Goal: Information Seeking & Learning: Learn about a topic

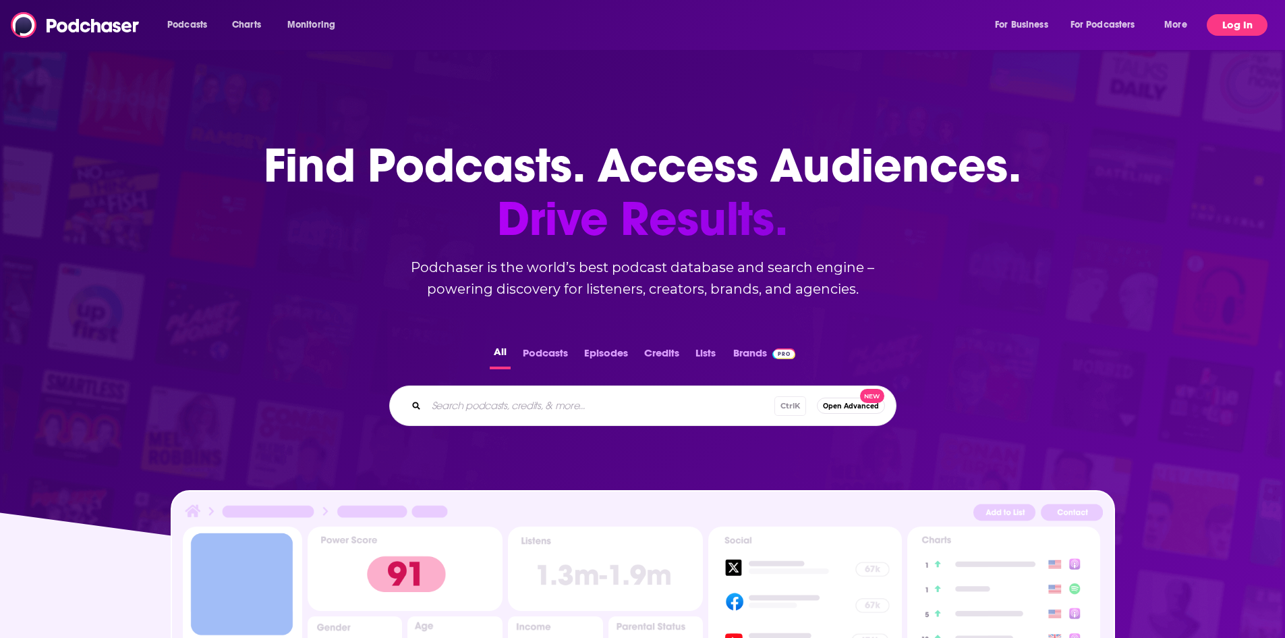
click at [1215, 28] on button "Log In" at bounding box center [1237, 25] width 61 height 22
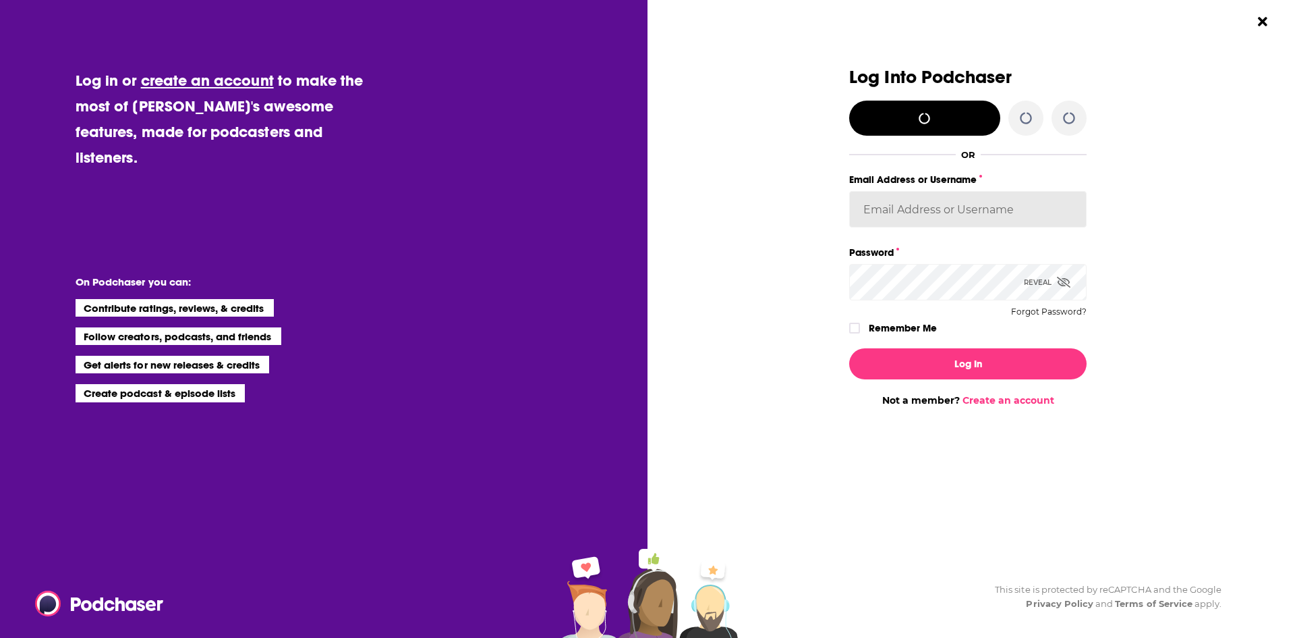
type input "Smacnaughton"
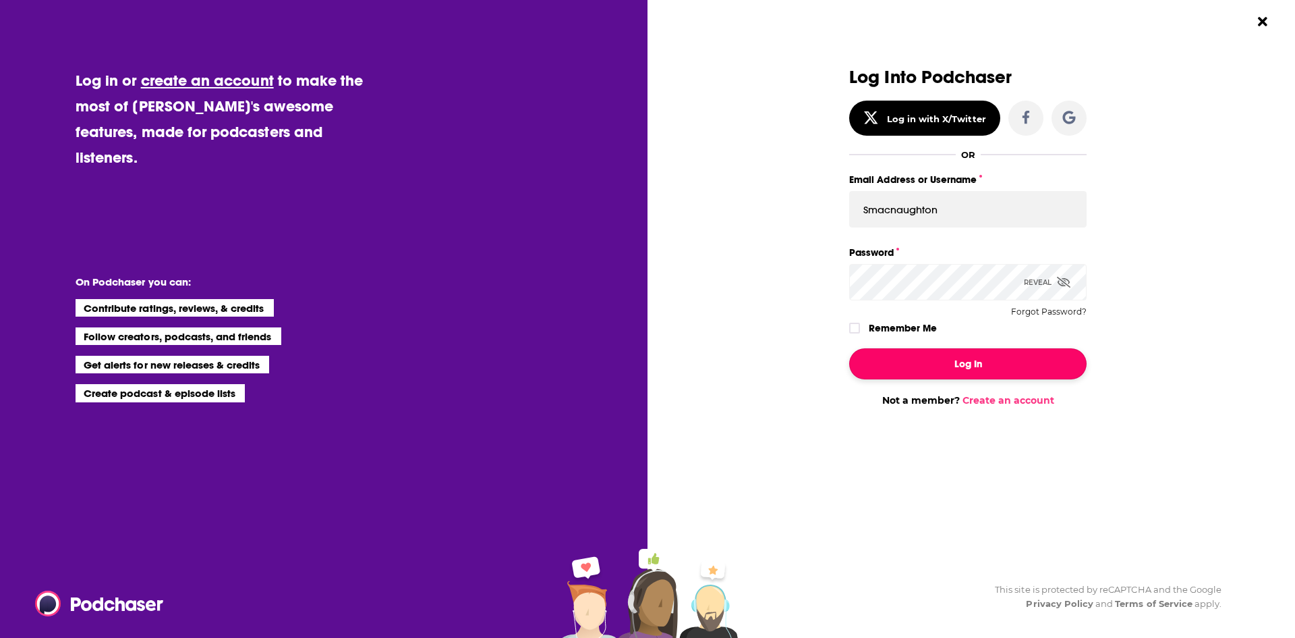
click at [965, 364] on button "Log In" at bounding box center [967, 363] width 237 height 31
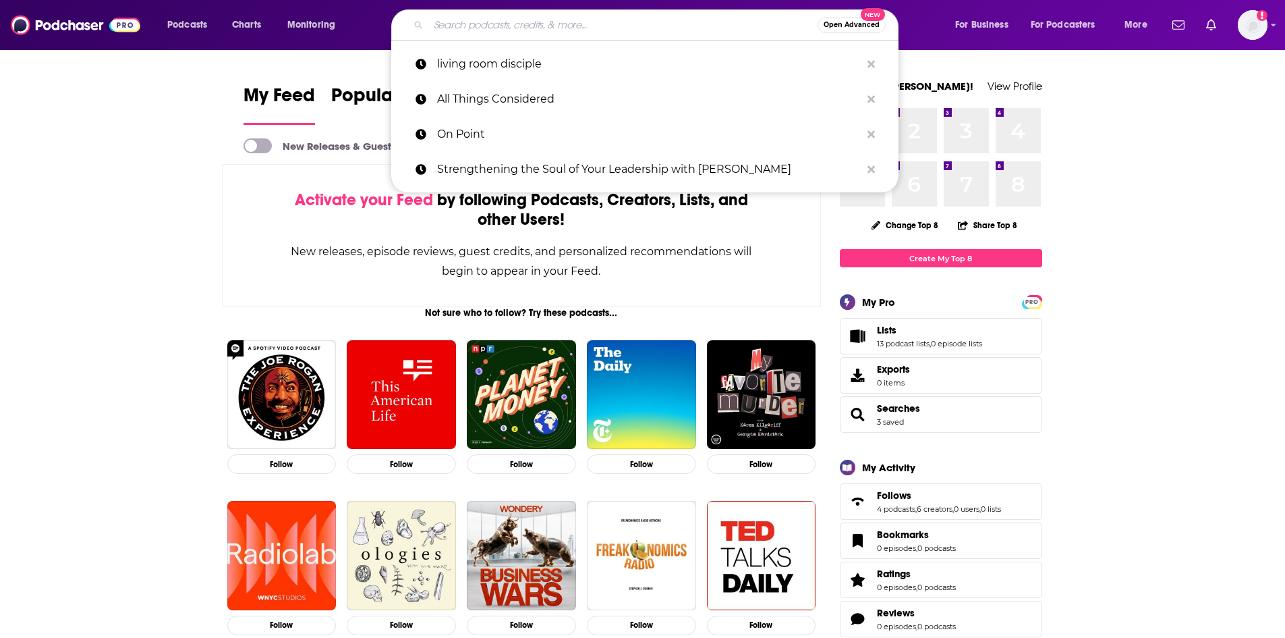
click at [457, 28] on input "Search podcasts, credits, & more..." at bounding box center [622, 25] width 389 height 22
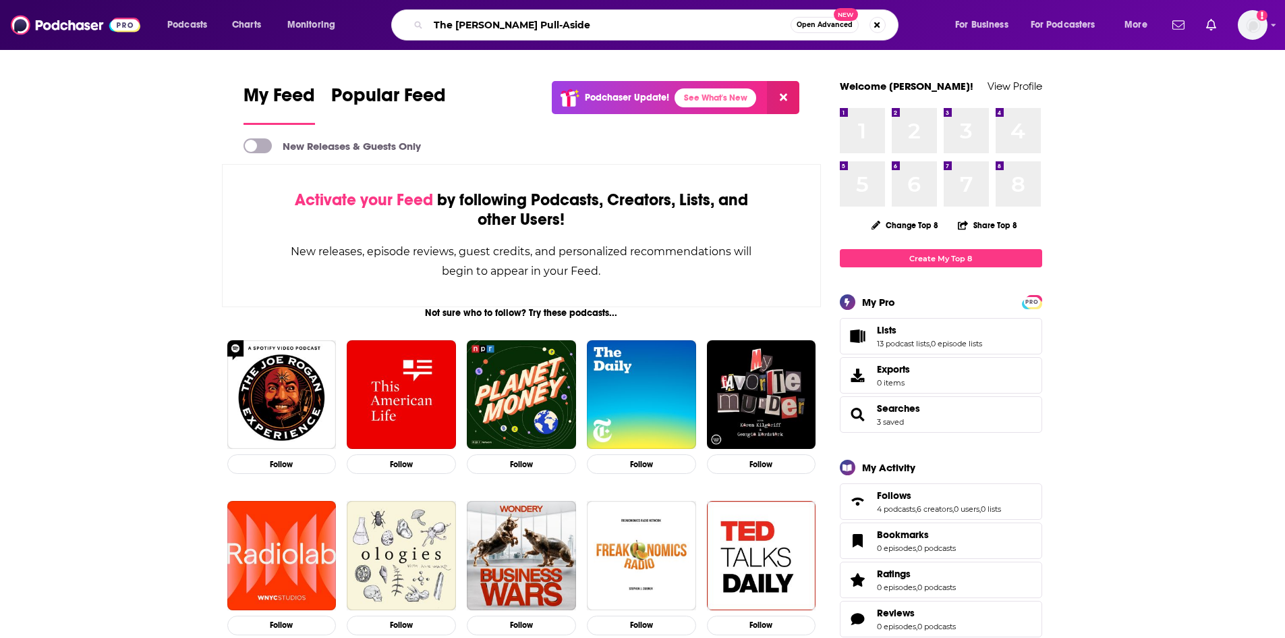
type input "The [PERSON_NAME] Pull-Aside"
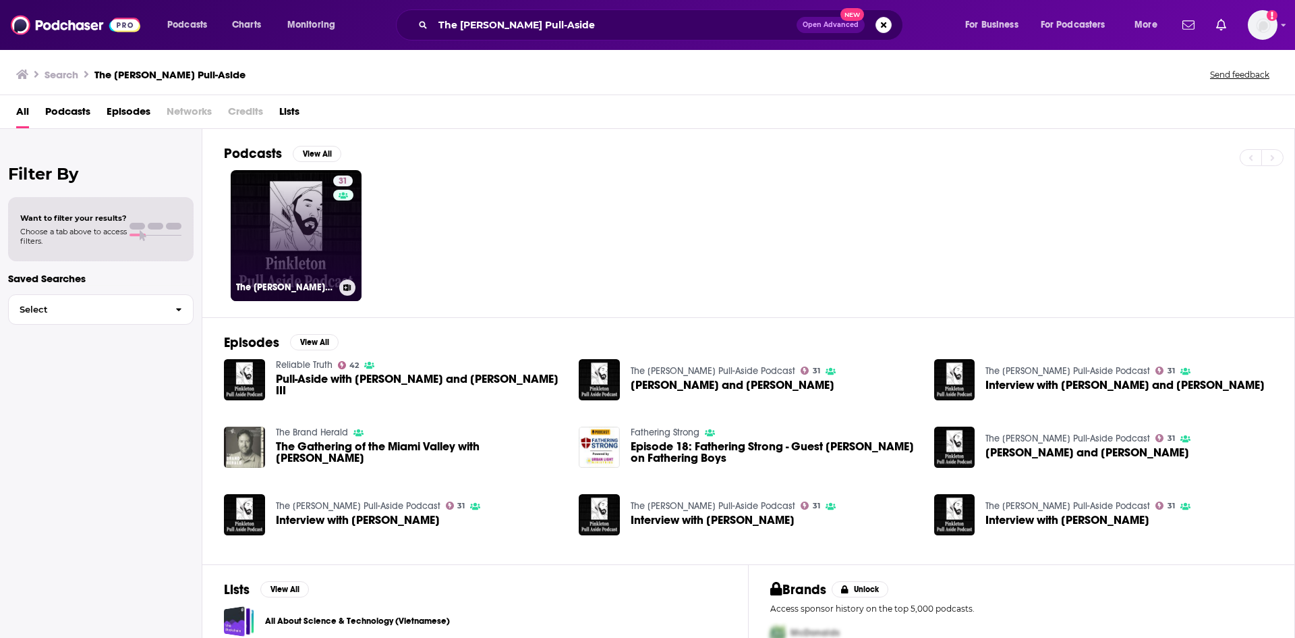
click at [303, 249] on link "31 The [PERSON_NAME] Pull-Aside Podcast" at bounding box center [296, 235] width 131 height 131
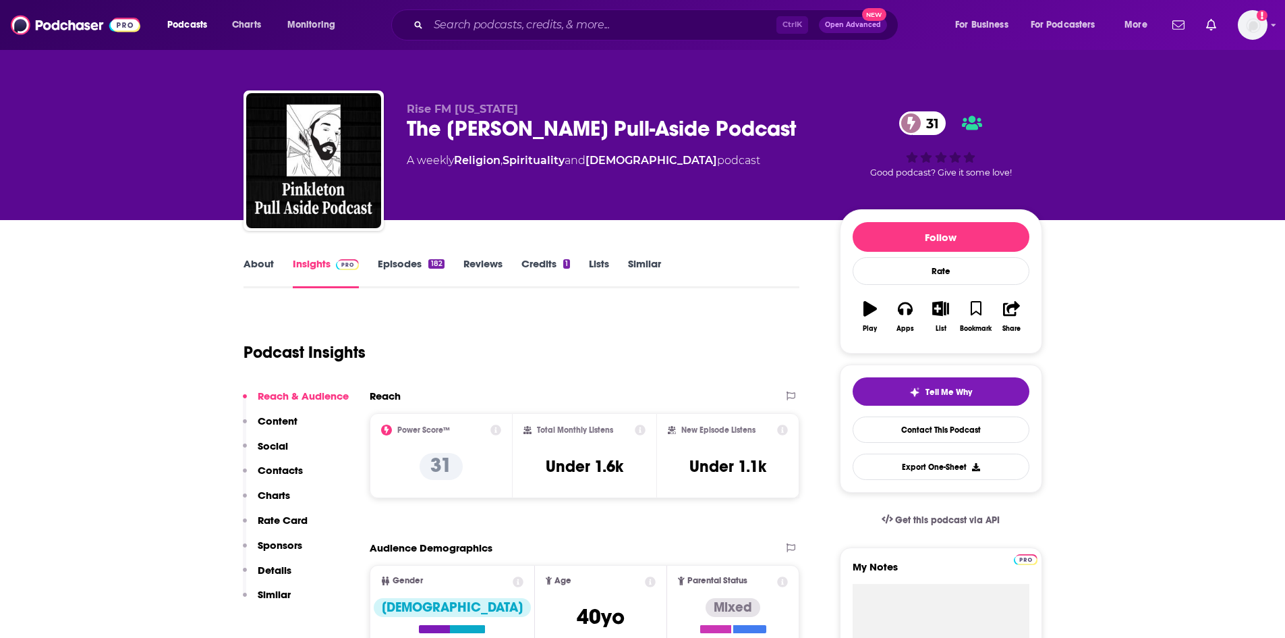
click at [252, 266] on link "About" at bounding box center [259, 272] width 30 height 31
